Goal: Check status: Check status

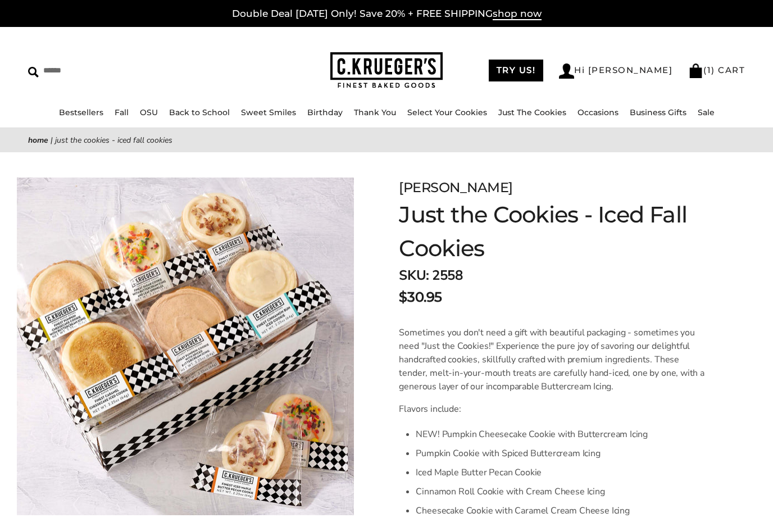
click at [723, 73] on link "( 1 ) CART" at bounding box center [716, 70] width 57 height 11
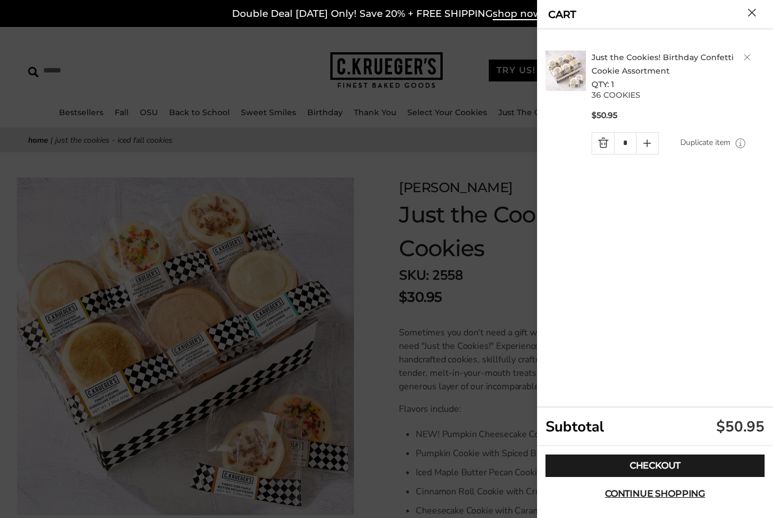
click at [607, 143] on link "Quantity minus button" at bounding box center [603, 143] width 22 height 21
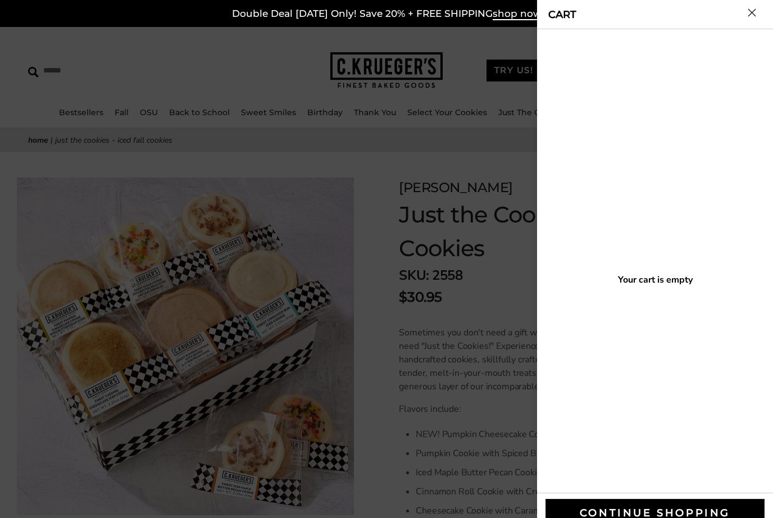
click at [752, 17] on button "Close cart" at bounding box center [752, 12] width 8 height 8
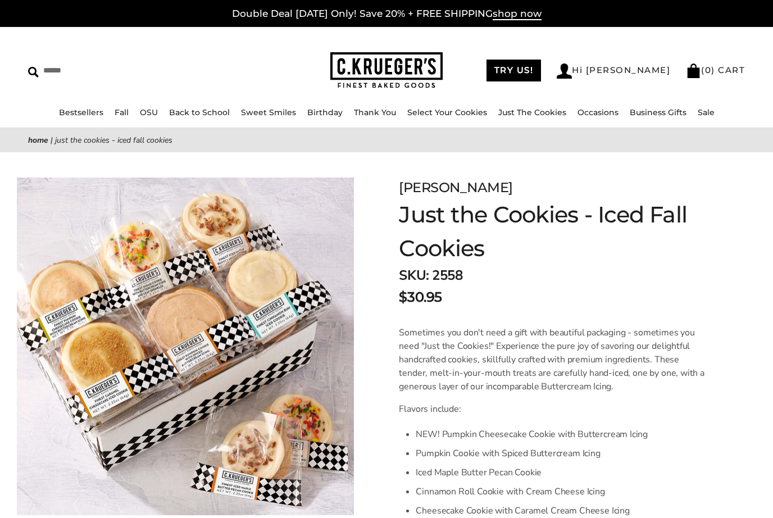
click at [547, 113] on link "Just The Cookies" at bounding box center [532, 112] width 68 height 10
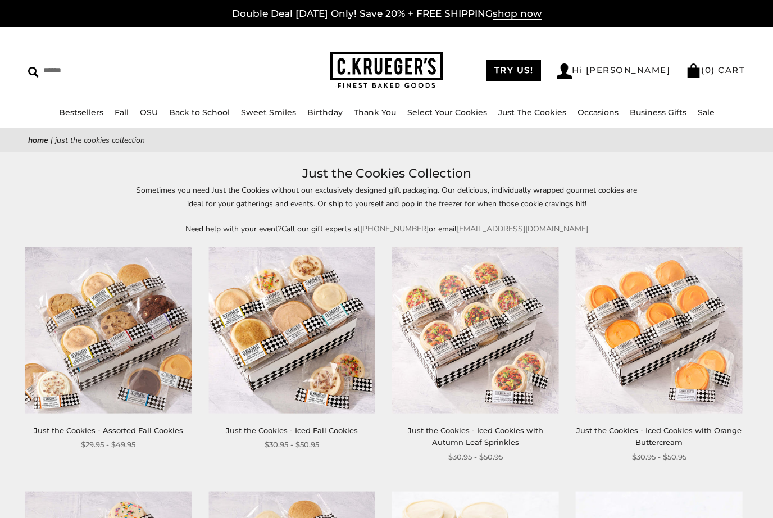
click at [634, 68] on link "Hi [PERSON_NAME]" at bounding box center [614, 70] width 114 height 15
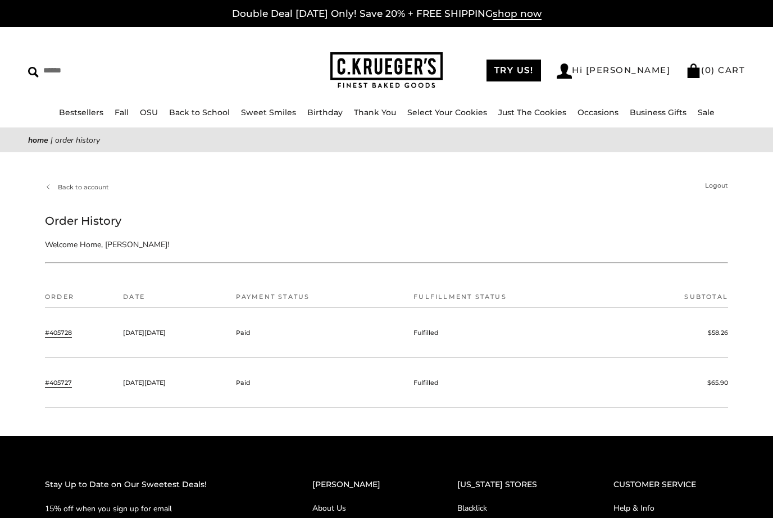
click at [61, 383] on link "#405727" at bounding box center [58, 383] width 27 height 10
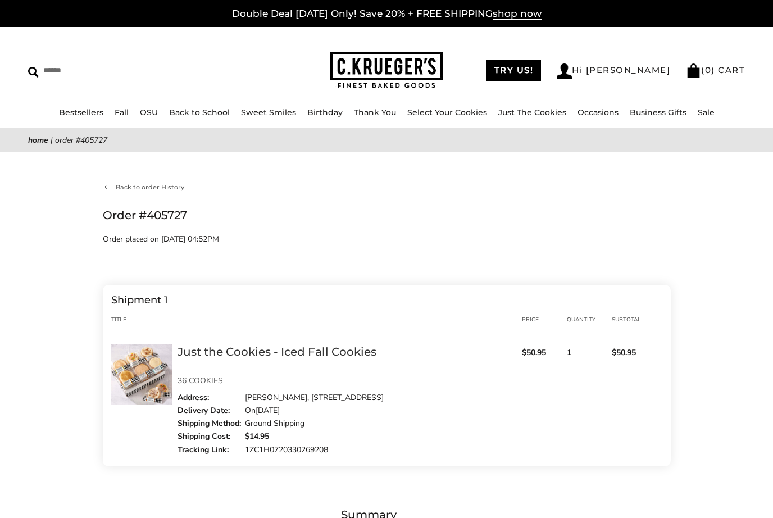
click at [284, 454] on link "1ZC1H0720330269208" at bounding box center [286, 449] width 83 height 11
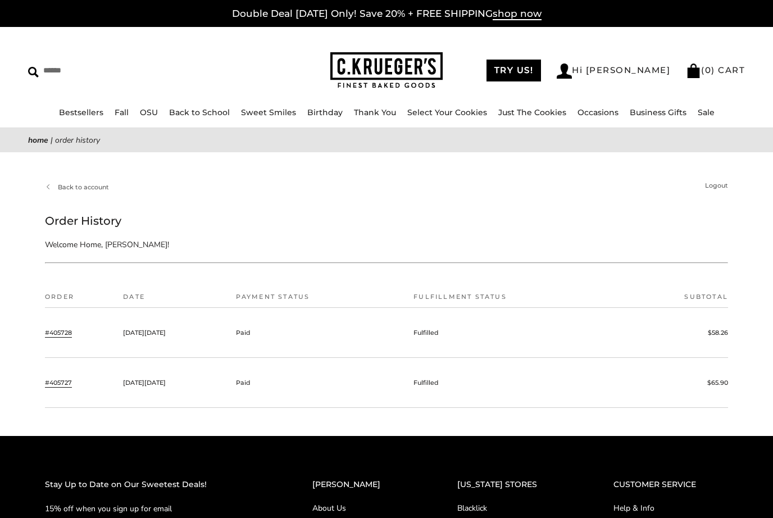
click at [60, 336] on link "#405728" at bounding box center [58, 333] width 27 height 10
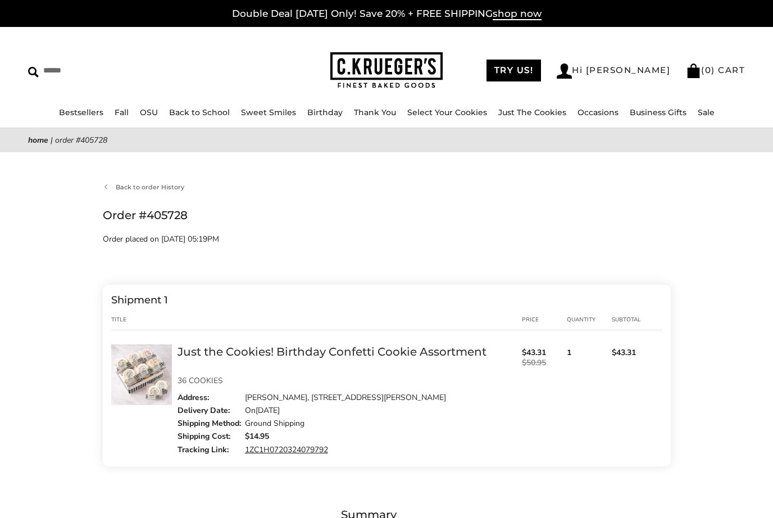
click at [303, 455] on link "1ZC1H0720324079792" at bounding box center [286, 449] width 83 height 11
